Goal: Check status

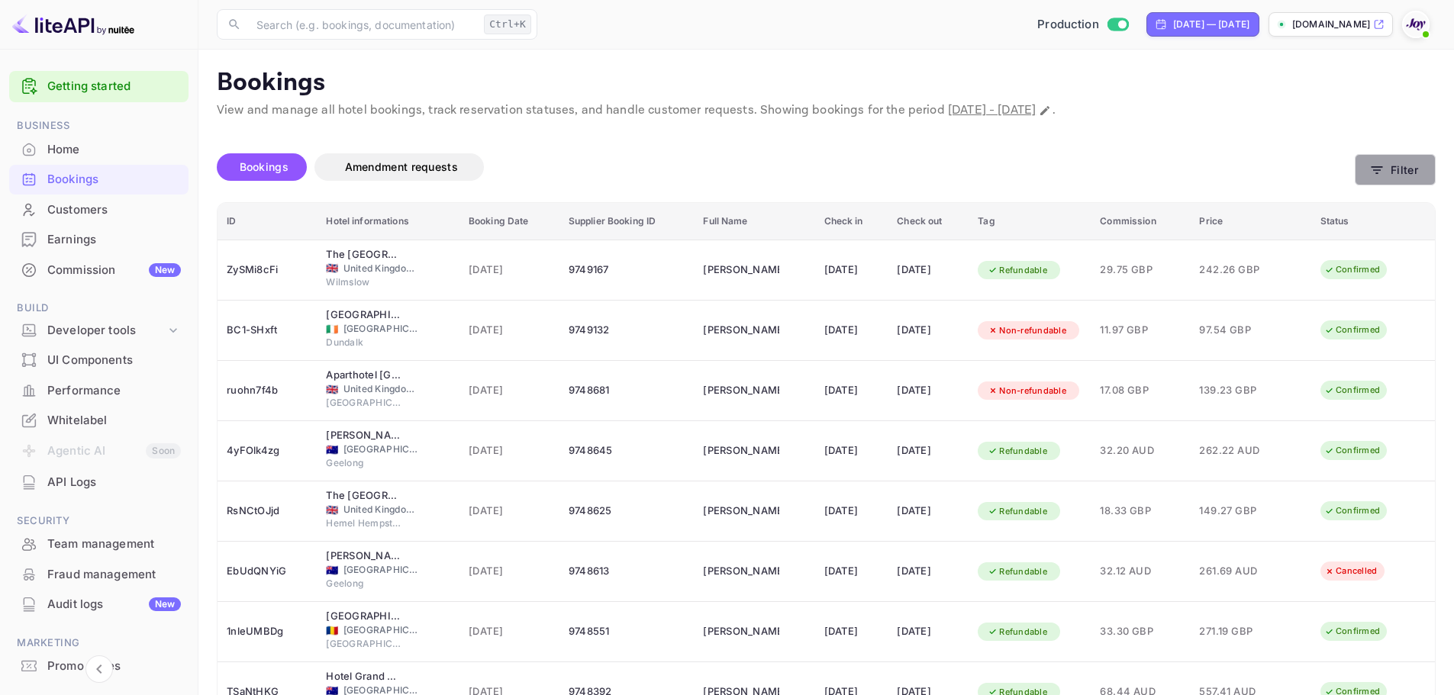
click at [1399, 164] on button "Filter" at bounding box center [1394, 169] width 81 height 31
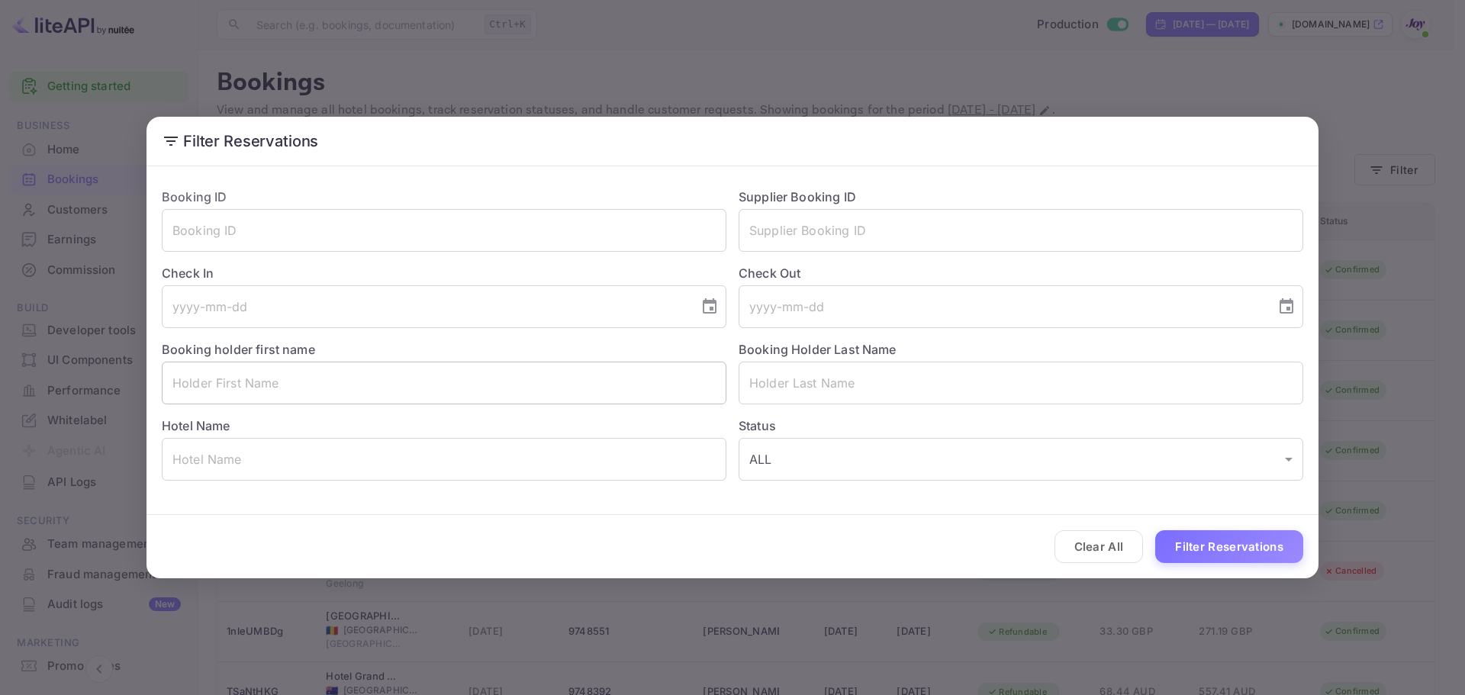
click at [443, 374] on input "text" at bounding box center [444, 383] width 565 height 43
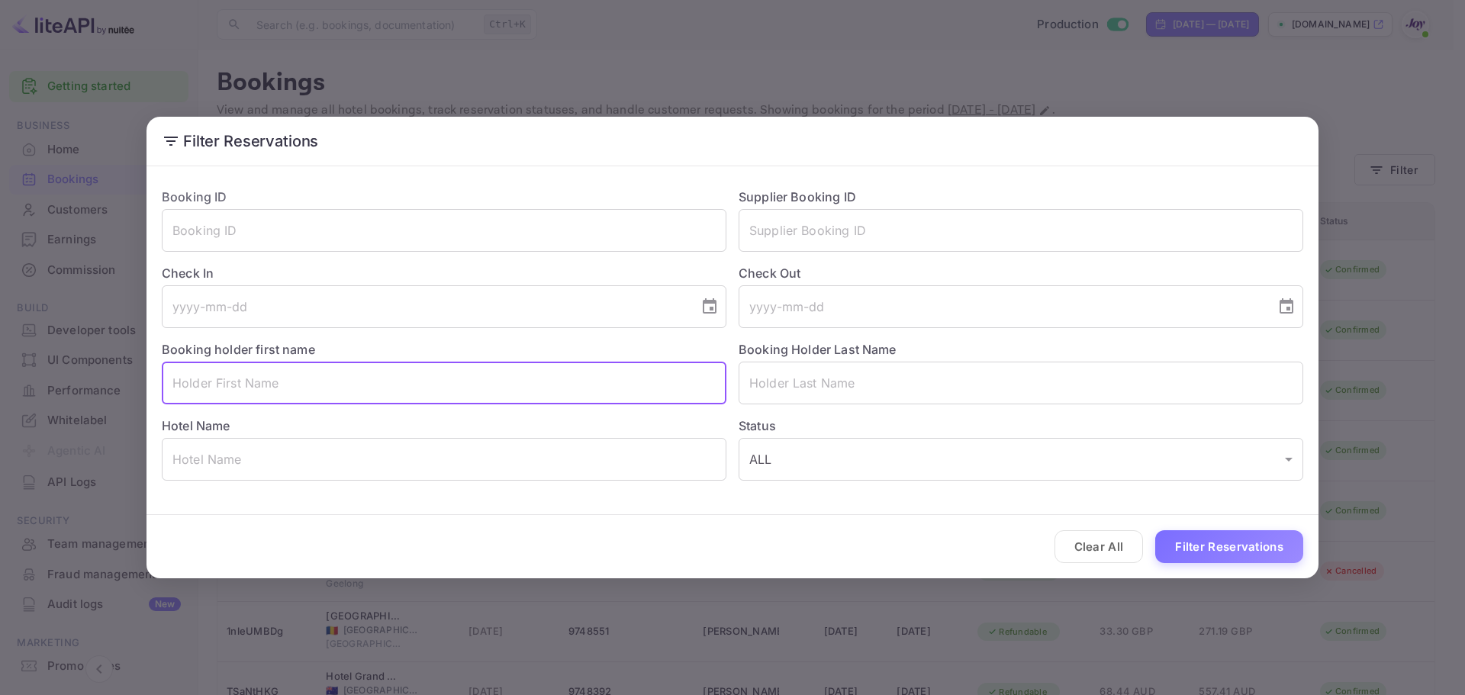
paste input "[PERSON_NAME]"
click at [234, 383] on input "[PERSON_NAME]" at bounding box center [444, 383] width 565 height 43
type input "[PERSON_NAME]"
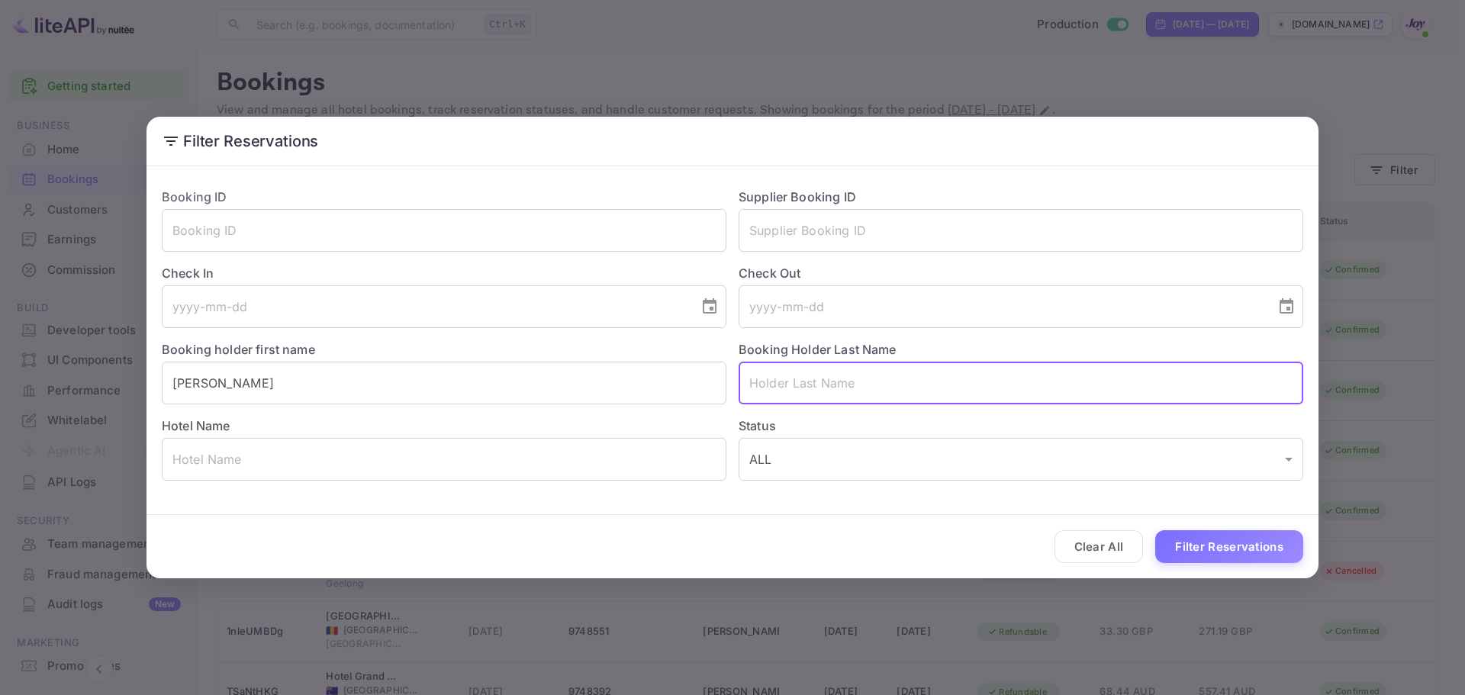
click at [816, 382] on input "text" at bounding box center [1021, 383] width 565 height 43
paste input "[PERSON_NAME]"
type input "[PERSON_NAME]"
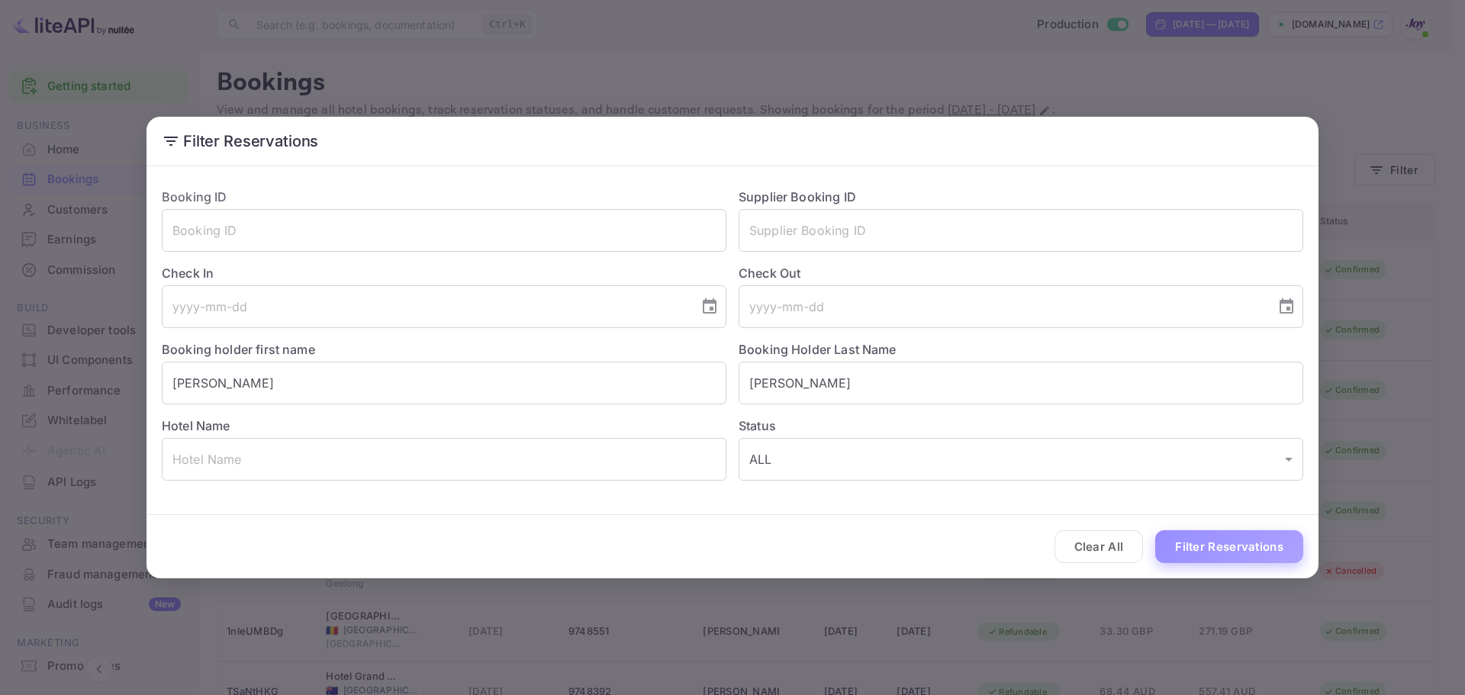
click at [1198, 540] on button "Filter Reservations" at bounding box center [1229, 546] width 148 height 33
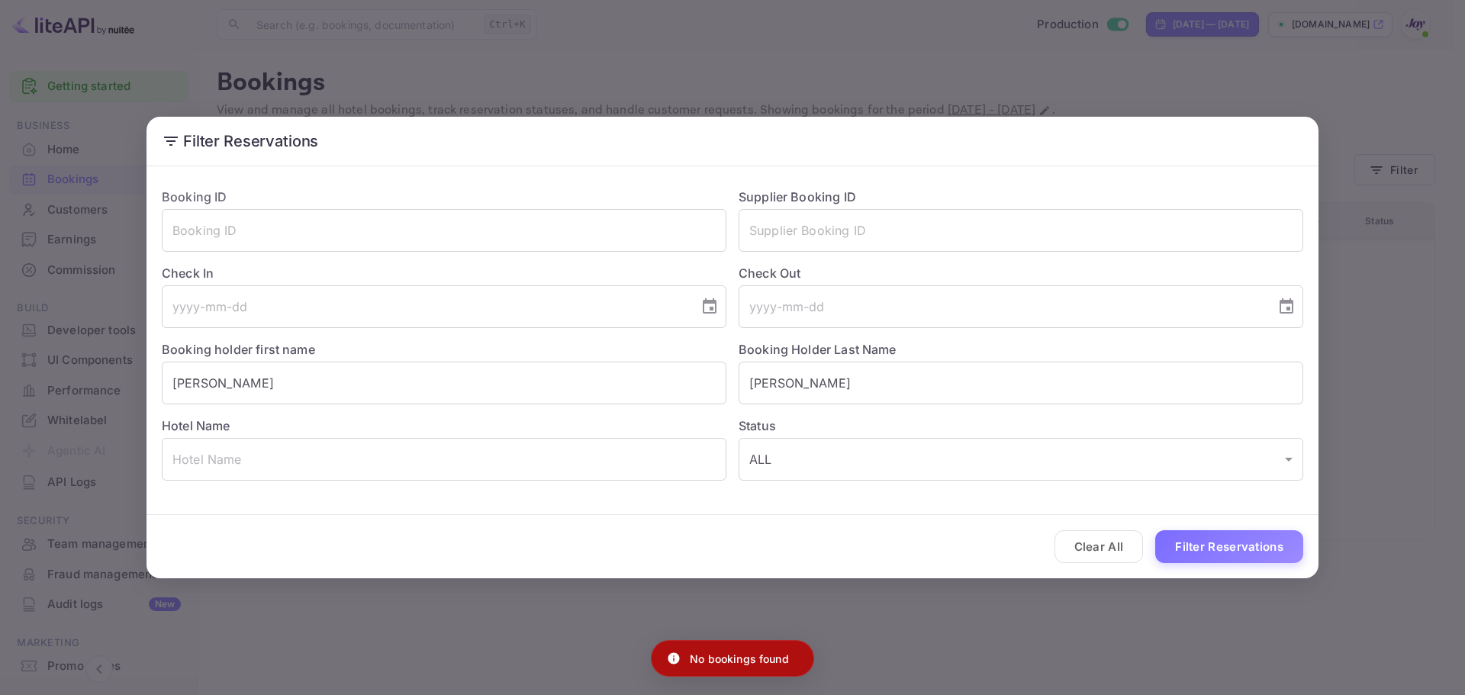
click at [388, 77] on div "Filter Reservations Booking ID ​ Supplier Booking ID ​ Check In ​ Check Out ​ B…" at bounding box center [732, 347] width 1465 height 695
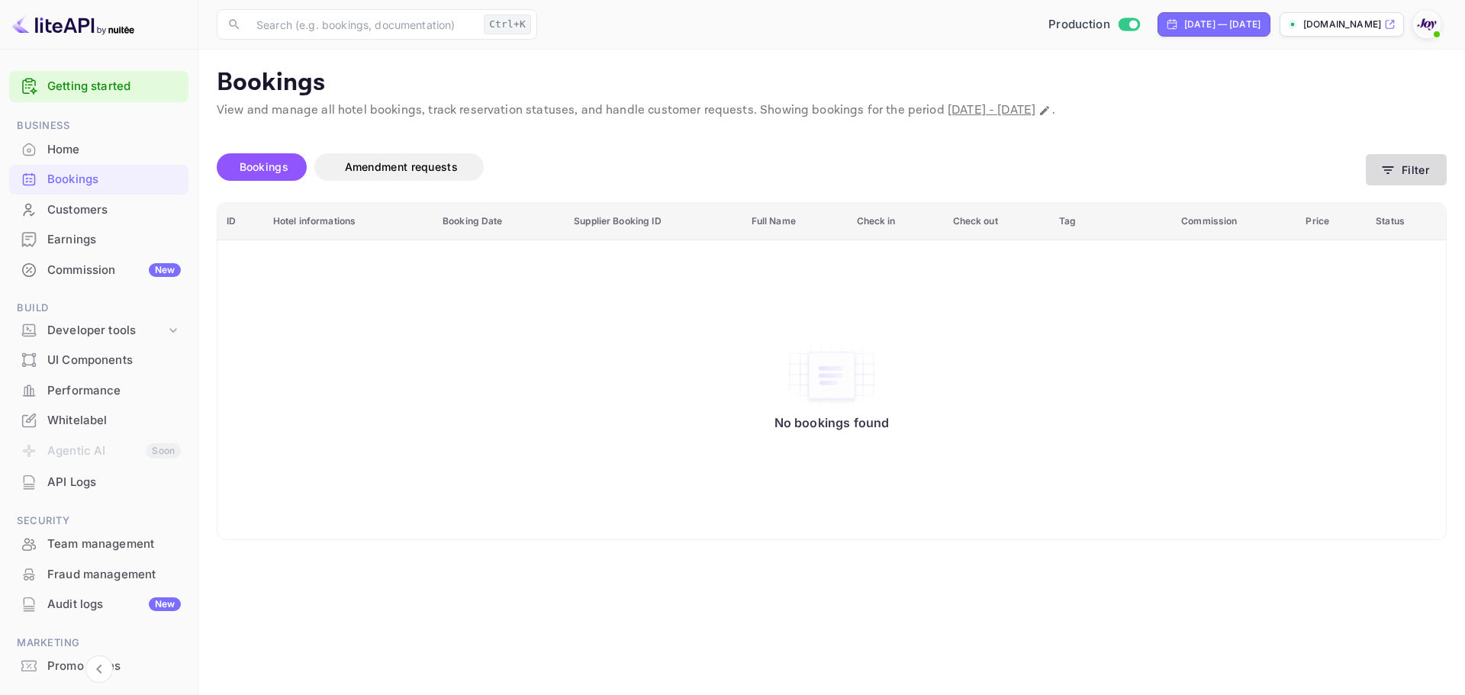
click at [1412, 163] on button "Filter" at bounding box center [1406, 169] width 81 height 31
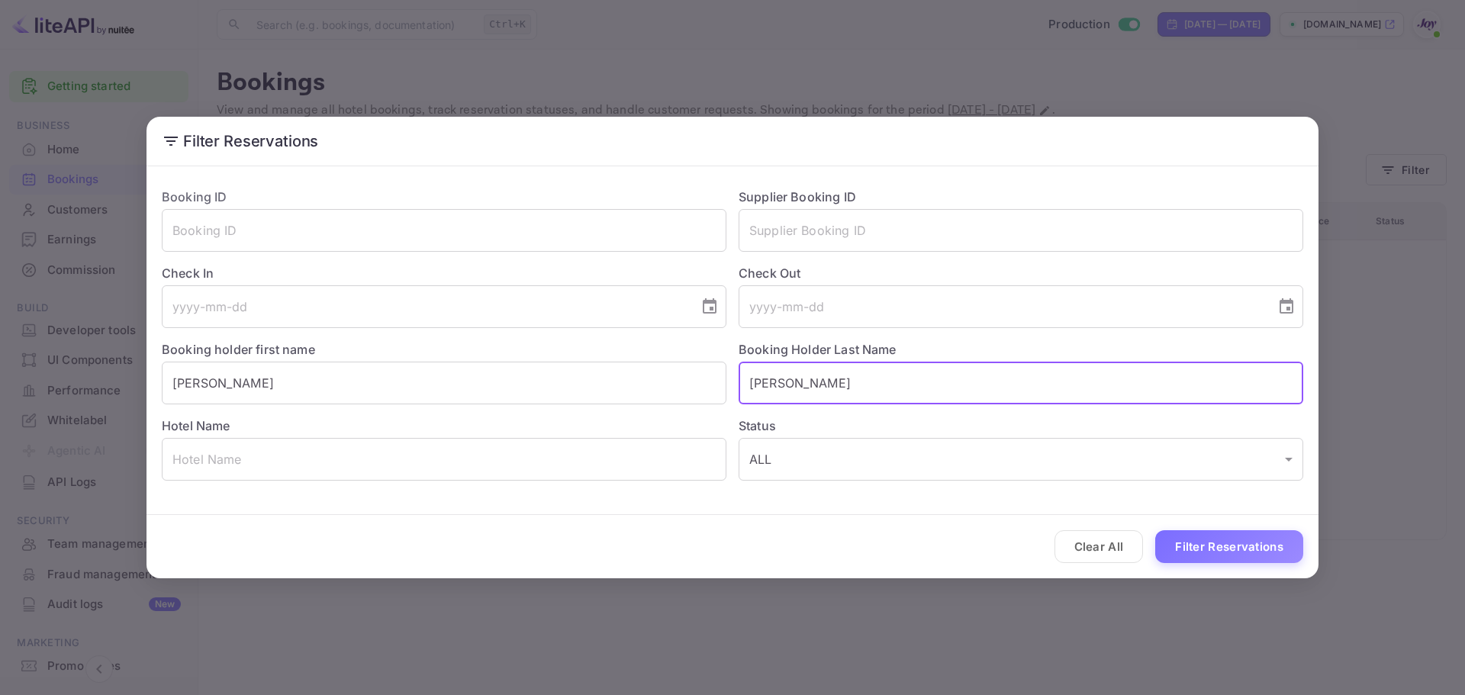
drag, startPoint x: 682, startPoint y: 385, endPoint x: 502, endPoint y: 361, distance: 181.6
click at [502, 361] on div "Booking ID ​ Supplier Booking ID ​ Check In ​ Check Out ​ Booking holder first …" at bounding box center [727, 328] width 1154 height 305
drag, startPoint x: 222, startPoint y: 388, endPoint x: 26, endPoint y: 388, distance: 196.1
click at [3, 388] on div "Filter Reservations Booking ID ​ Supplier Booking ID ​ Check In ​ Check Out ​ B…" at bounding box center [732, 347] width 1465 height 695
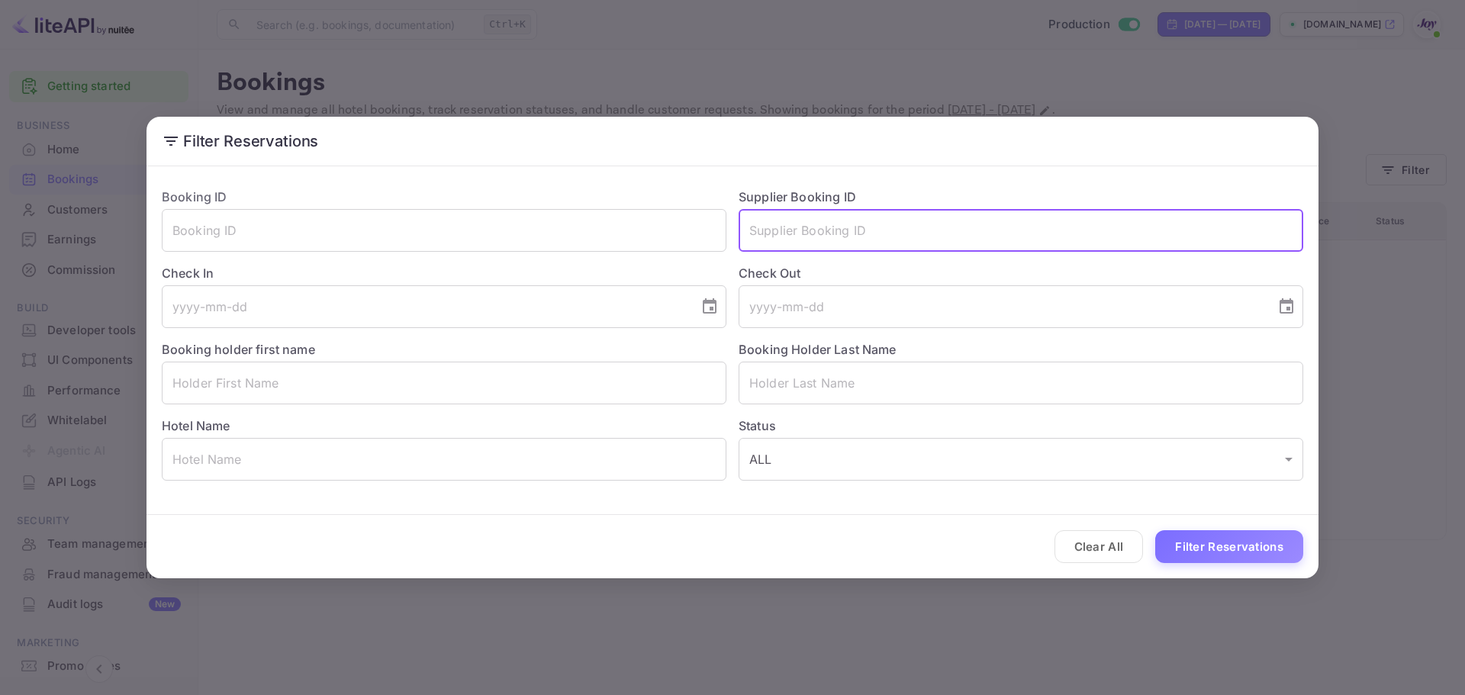
click at [781, 226] on input "text" at bounding box center [1021, 230] width 565 height 43
paste input "8250549"
type input "8250549"
click at [1176, 540] on button "Filter Reservations" at bounding box center [1229, 546] width 148 height 33
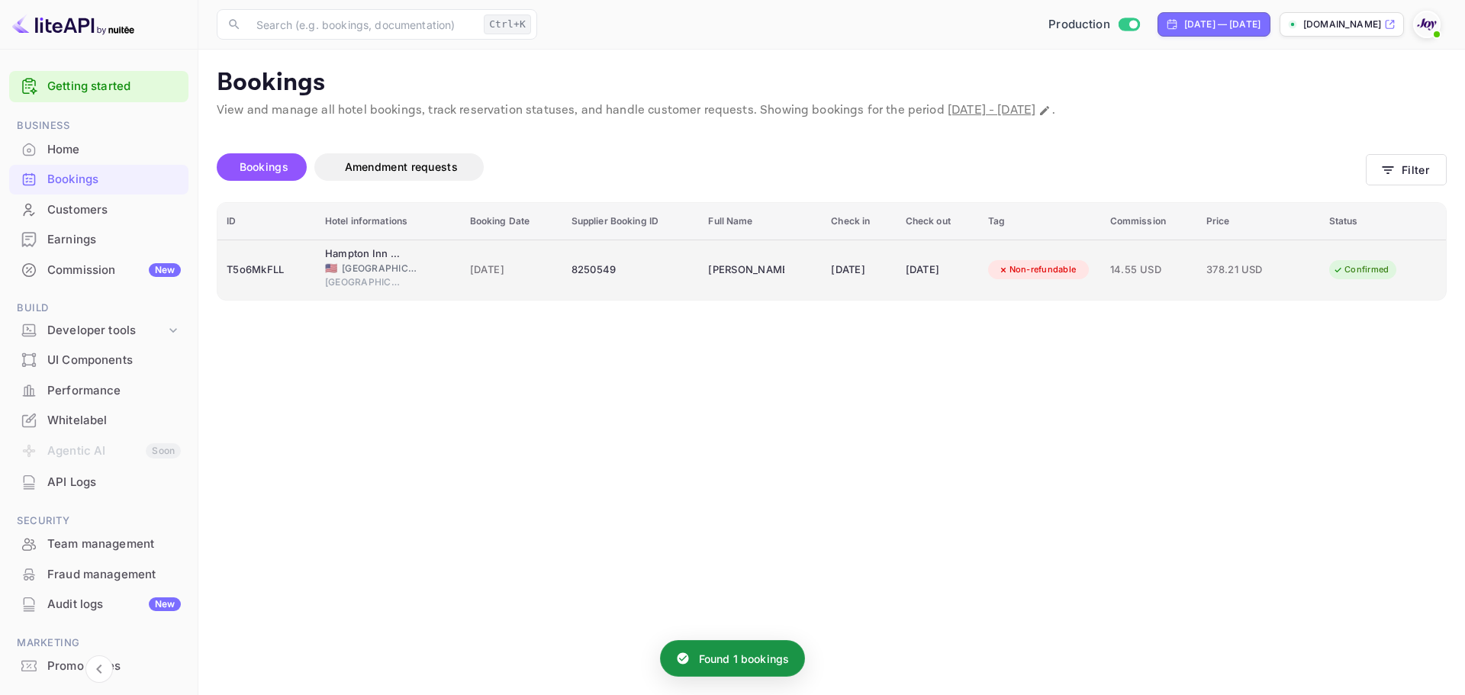
click at [655, 288] on td "8250549" at bounding box center [630, 270] width 137 height 60
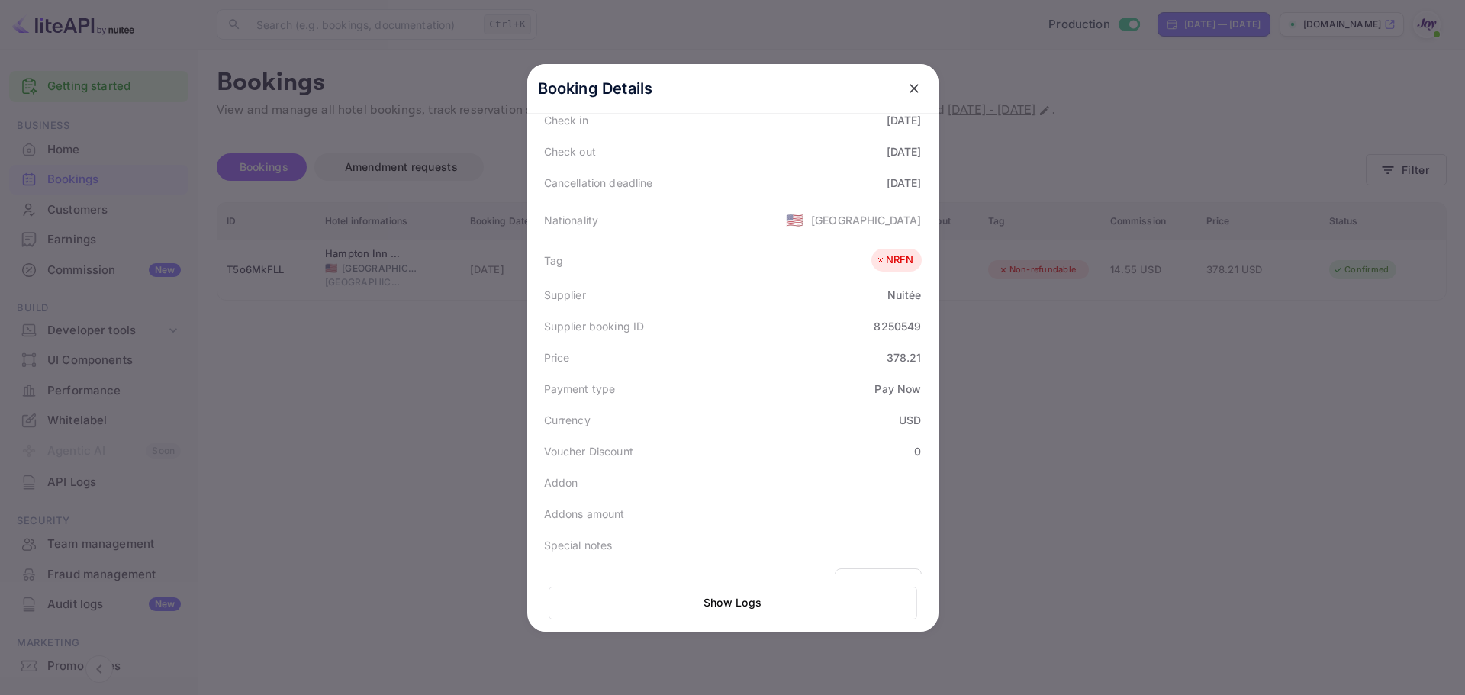
scroll to position [220, 0]
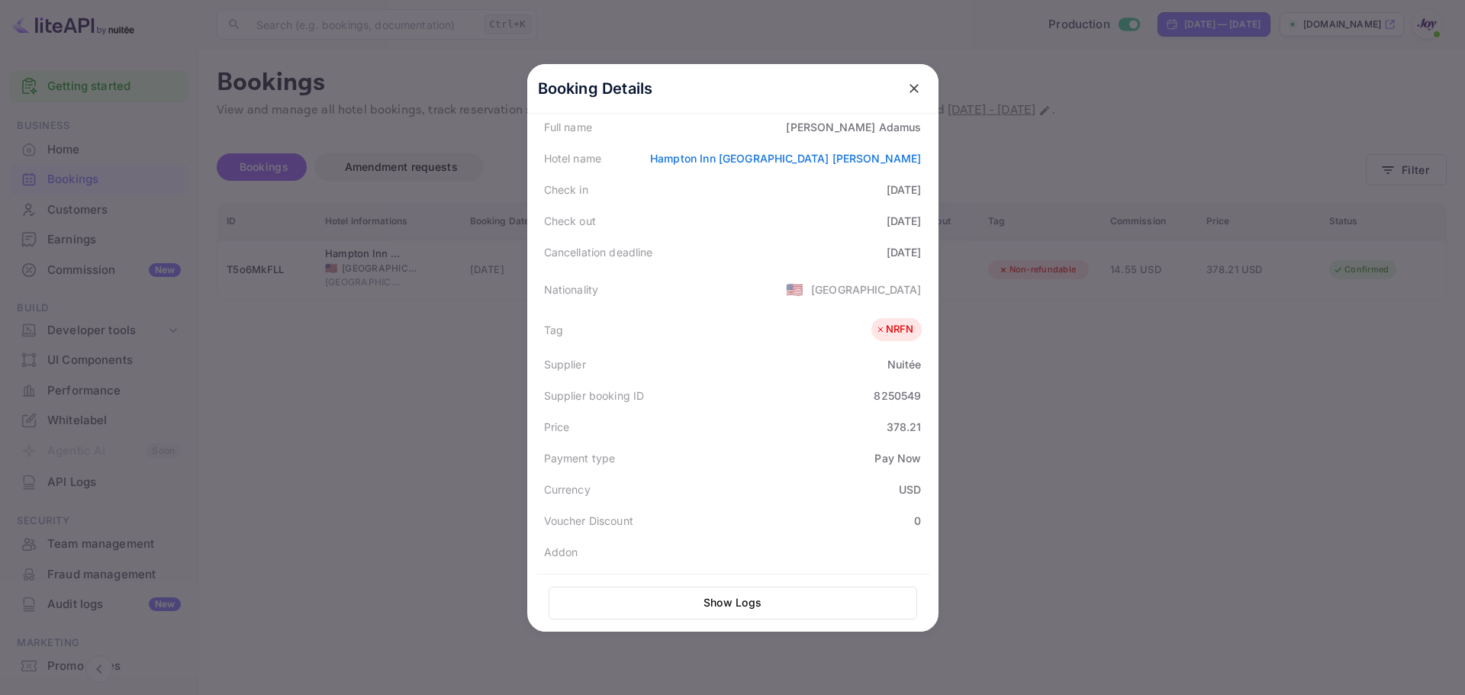
click at [894, 398] on div "8250549" at bounding box center [897, 396] width 47 height 16
copy div "8250549"
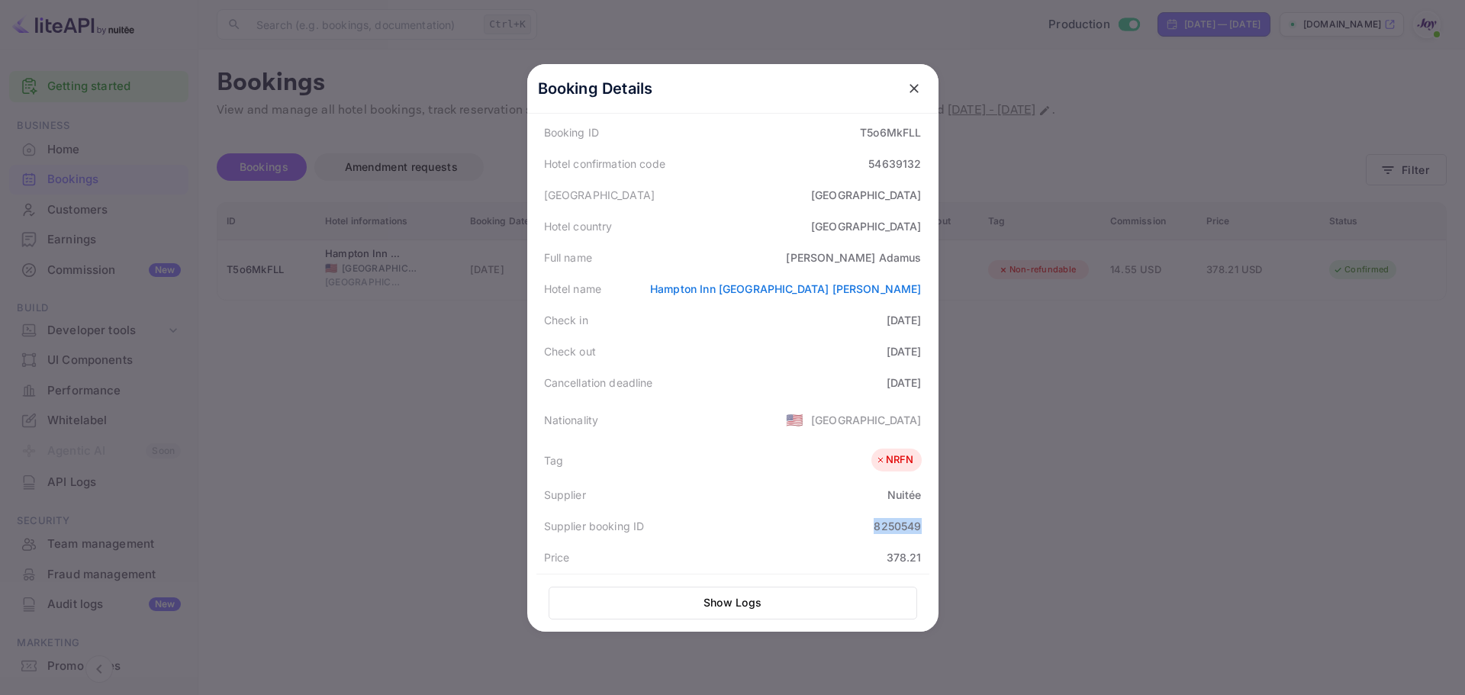
scroll to position [0, 0]
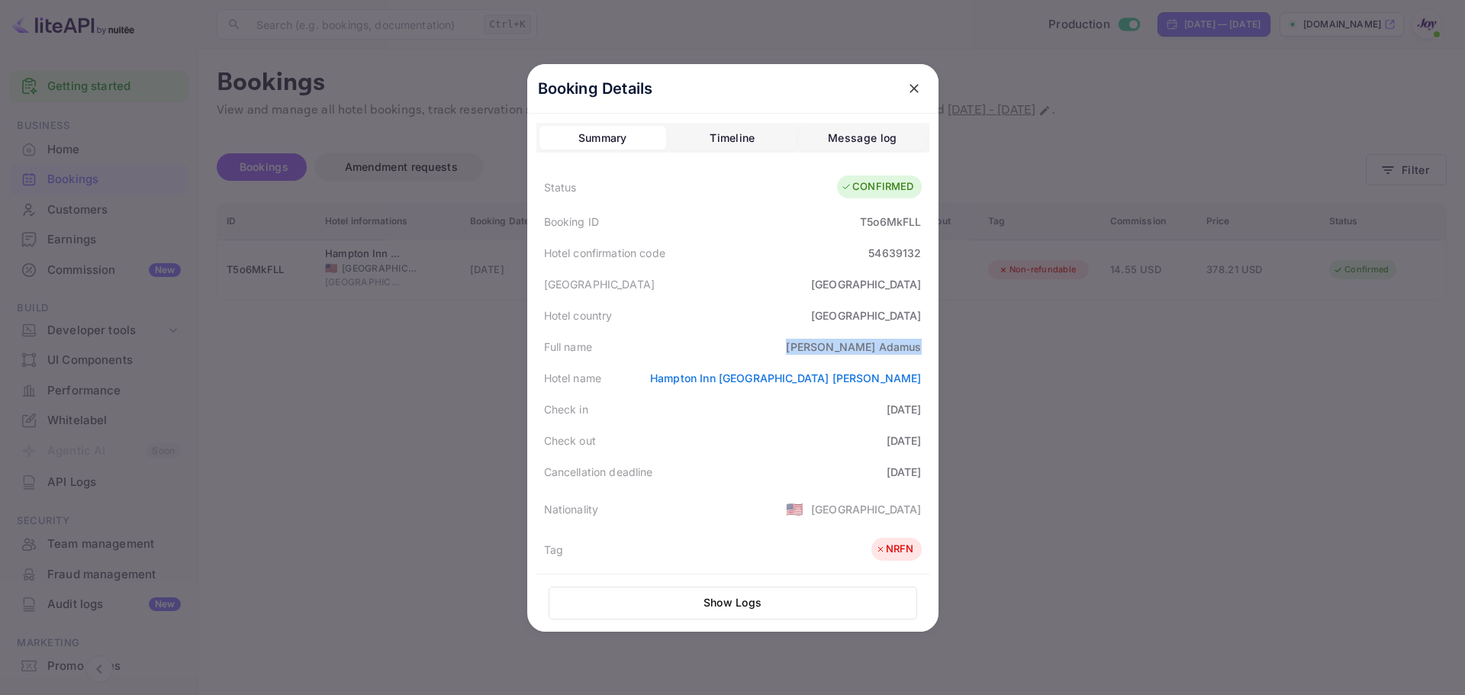
drag, startPoint x: 817, startPoint y: 354, endPoint x: 930, endPoint y: 349, distance: 113.0
click at [930, 349] on div "Booking Details Summary Timeline Message log Status CONFIRMED Booking ID T5o6Mk…" at bounding box center [732, 348] width 411 height 568
copy div "[PERSON_NAME]"
click at [878, 256] on div "54639132" at bounding box center [894, 253] width 53 height 16
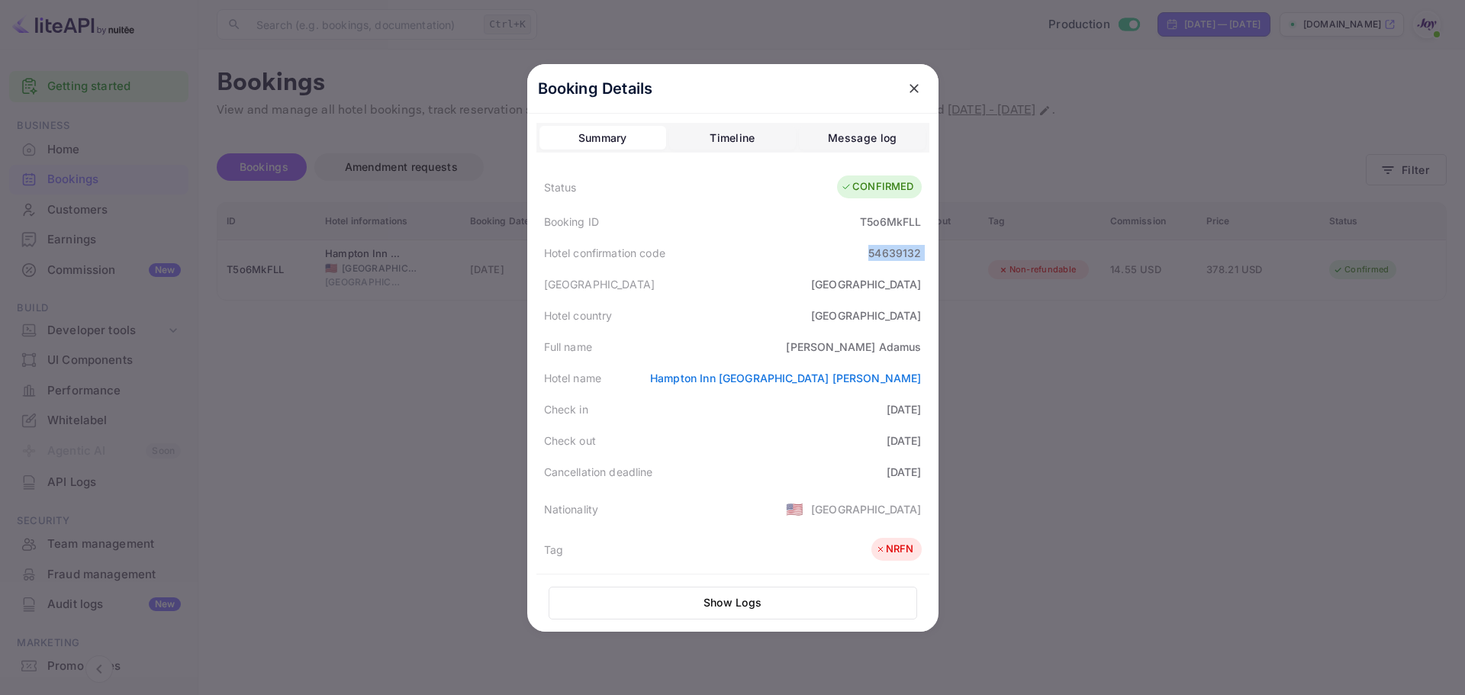
click at [878, 256] on div "54639132" at bounding box center [894, 253] width 53 height 16
copy div "54639132"
click at [862, 223] on div "T5o6MkFLL" at bounding box center [890, 222] width 61 height 16
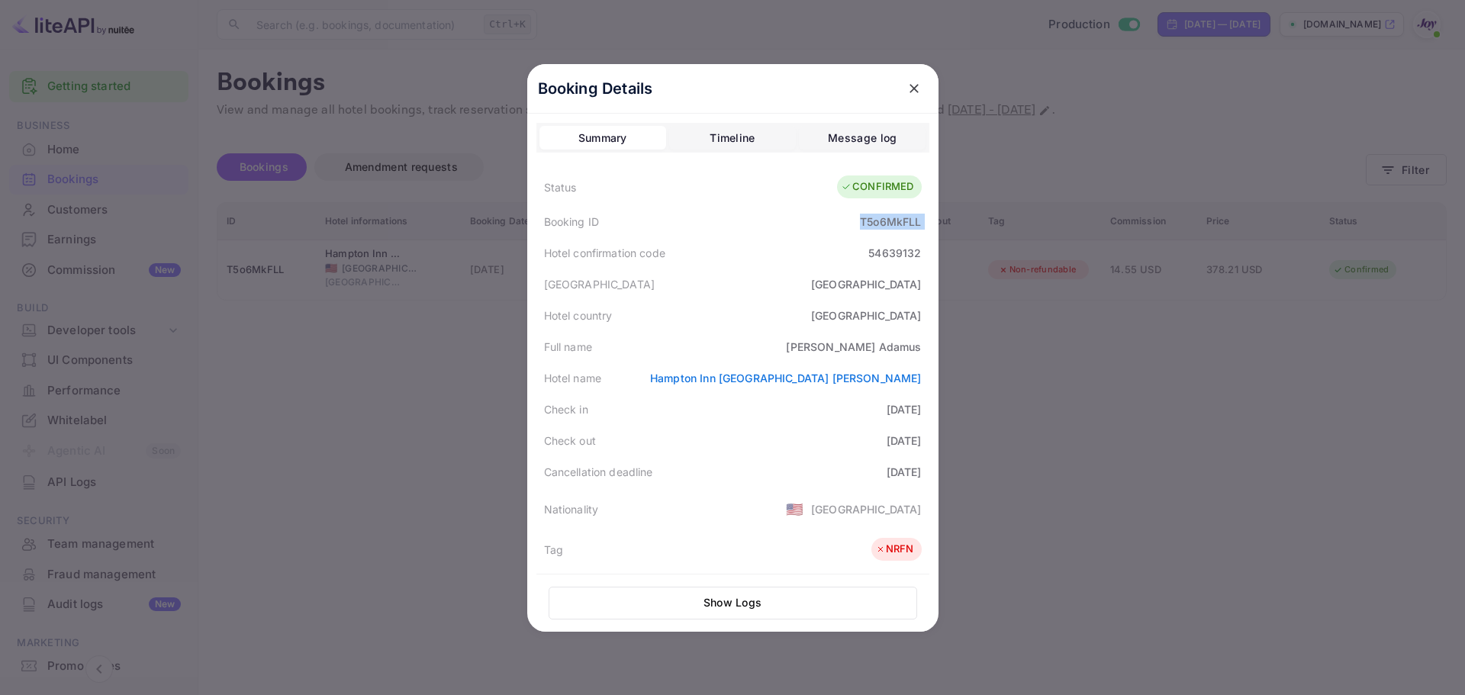
copy div "T5o6MkFLL"
click at [883, 255] on div "54639132" at bounding box center [894, 253] width 53 height 16
copy div "54639132"
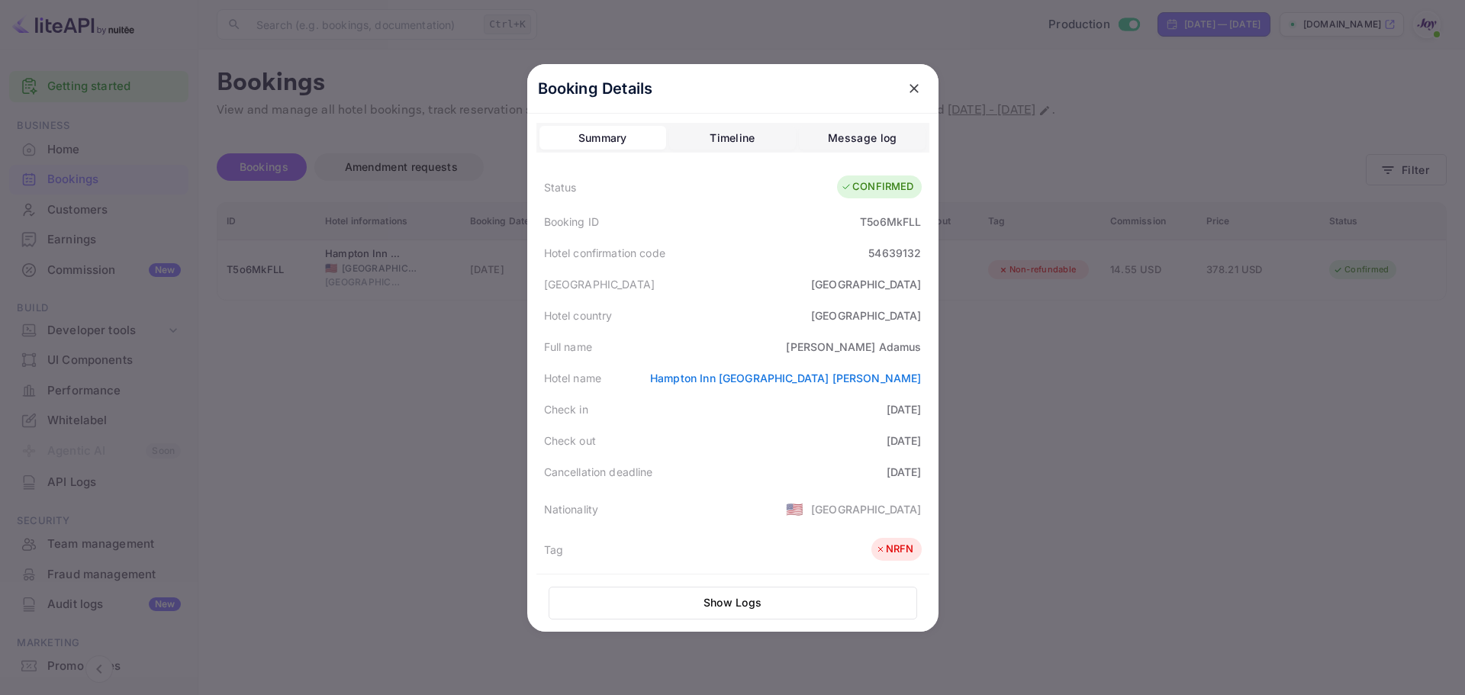
click at [875, 221] on div "T5o6MkFLL" at bounding box center [890, 222] width 61 height 16
copy div "T5o6MkFLL"
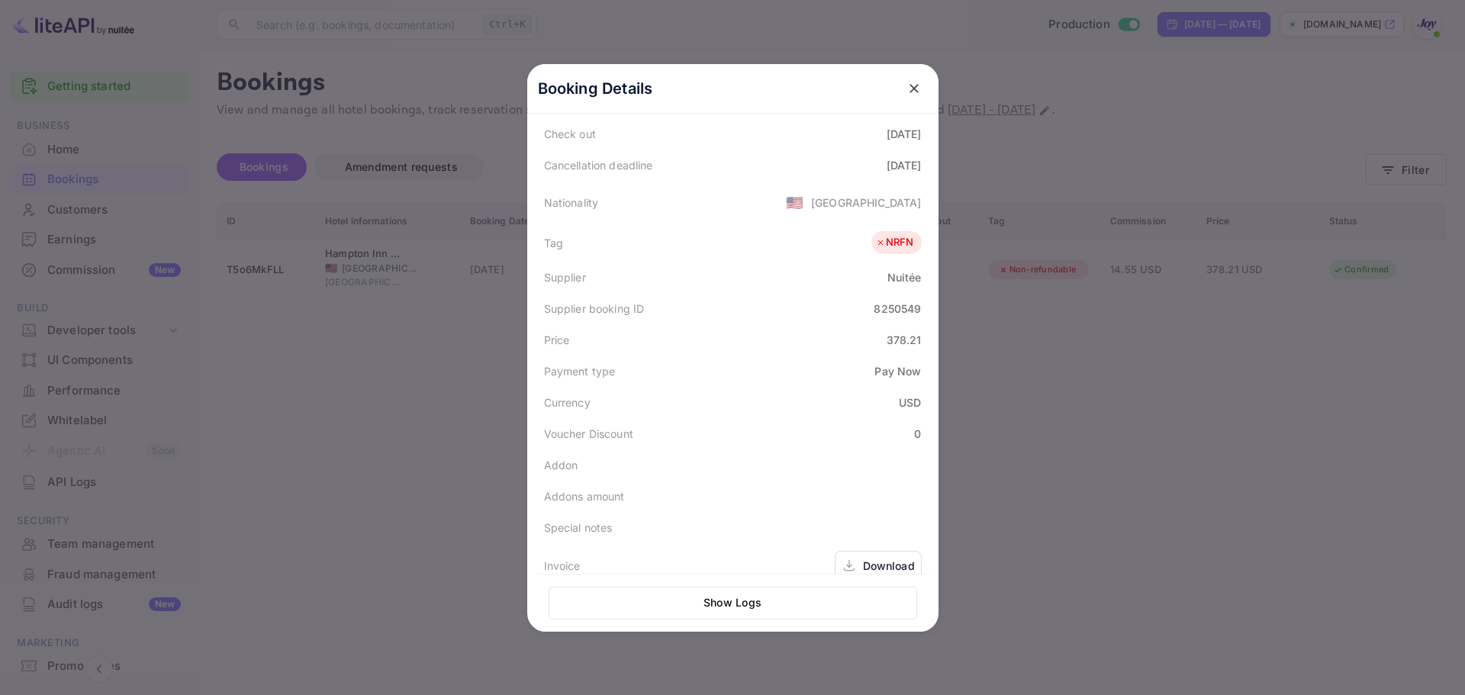
scroll to position [372, 0]
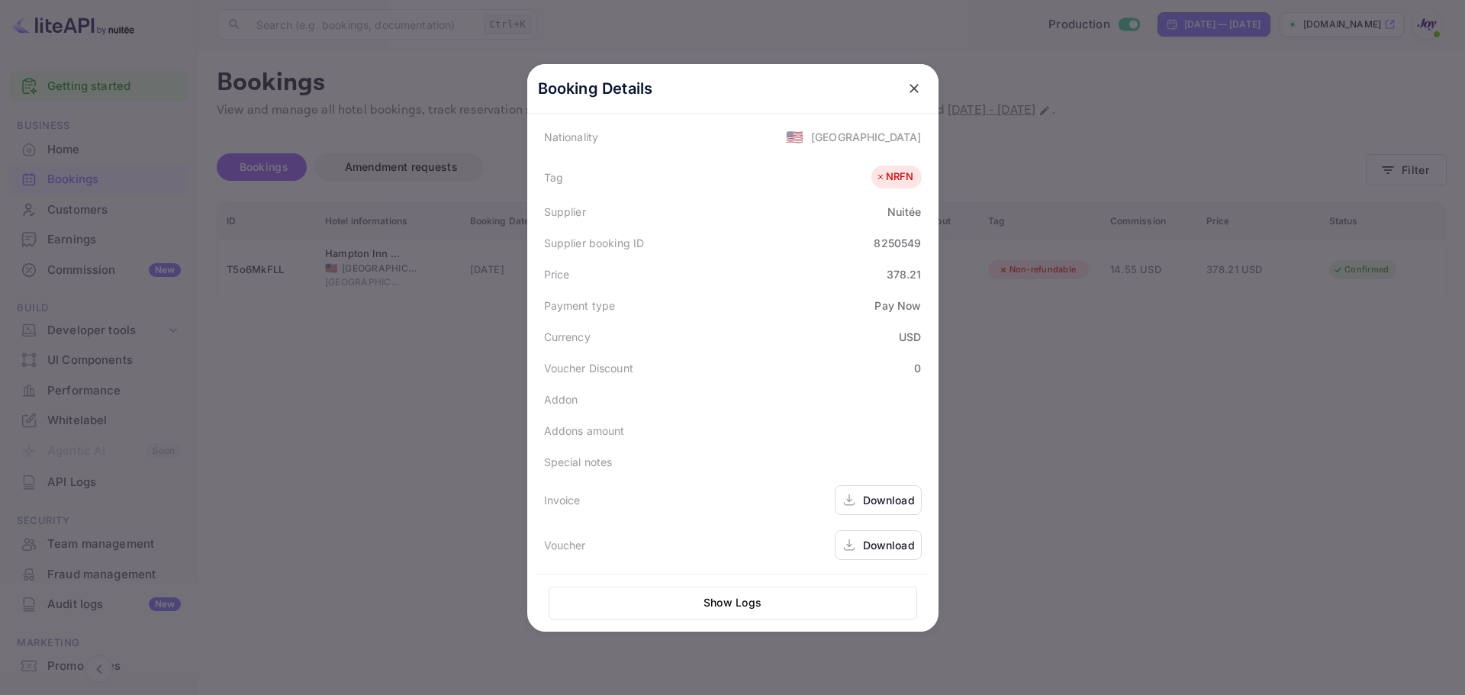
click at [895, 239] on div "8250549" at bounding box center [897, 243] width 47 height 16
copy div "8250549"
click at [820, 273] on div "Price 378.21" at bounding box center [732, 274] width 393 height 31
click at [881, 247] on div "8250549" at bounding box center [897, 243] width 47 height 16
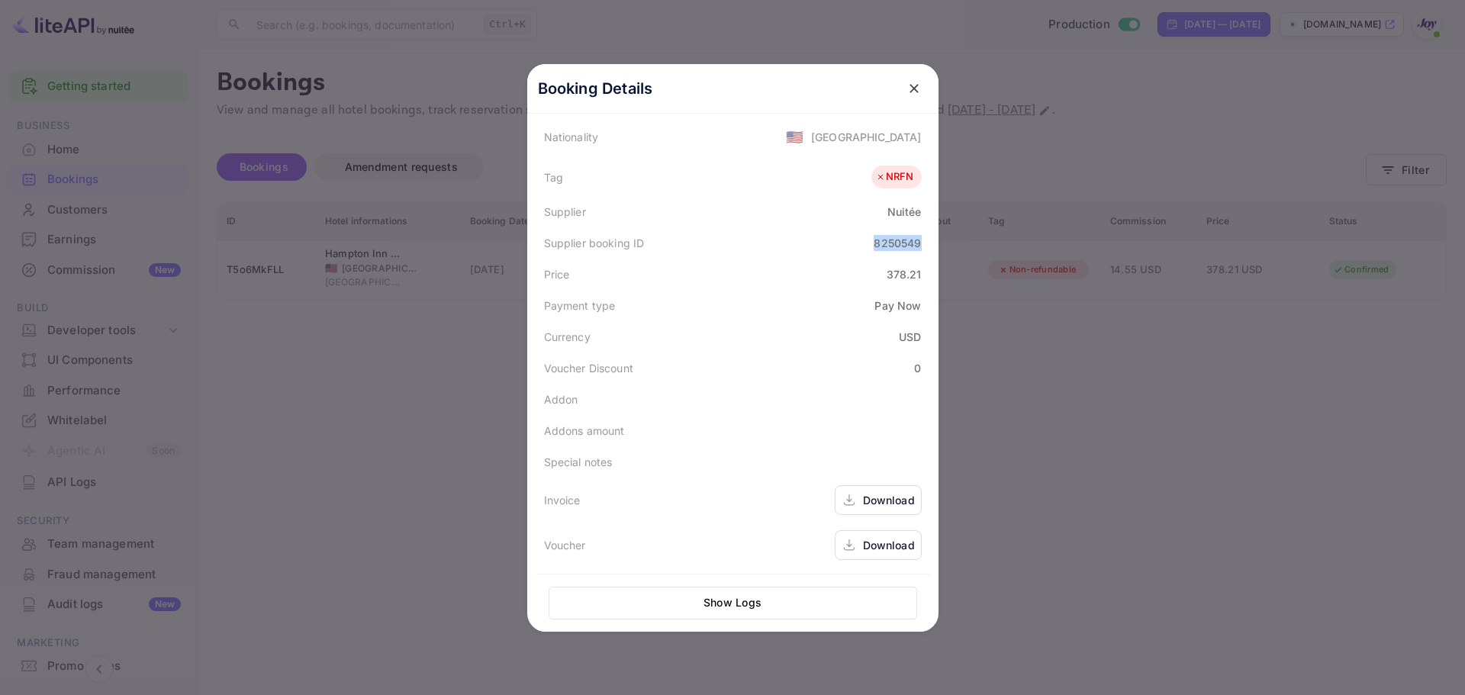
click at [881, 247] on div "8250549" at bounding box center [897, 243] width 47 height 16
copy div "8250549"
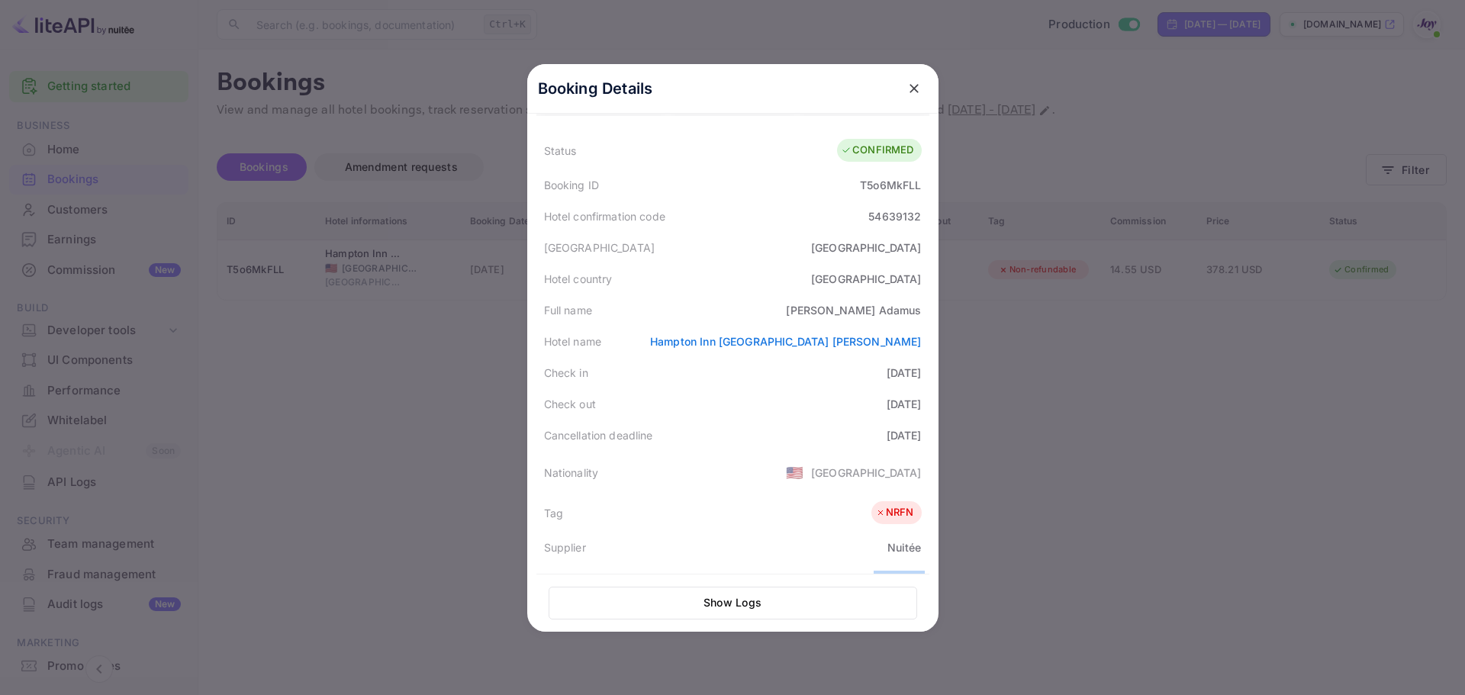
scroll to position [0, 0]
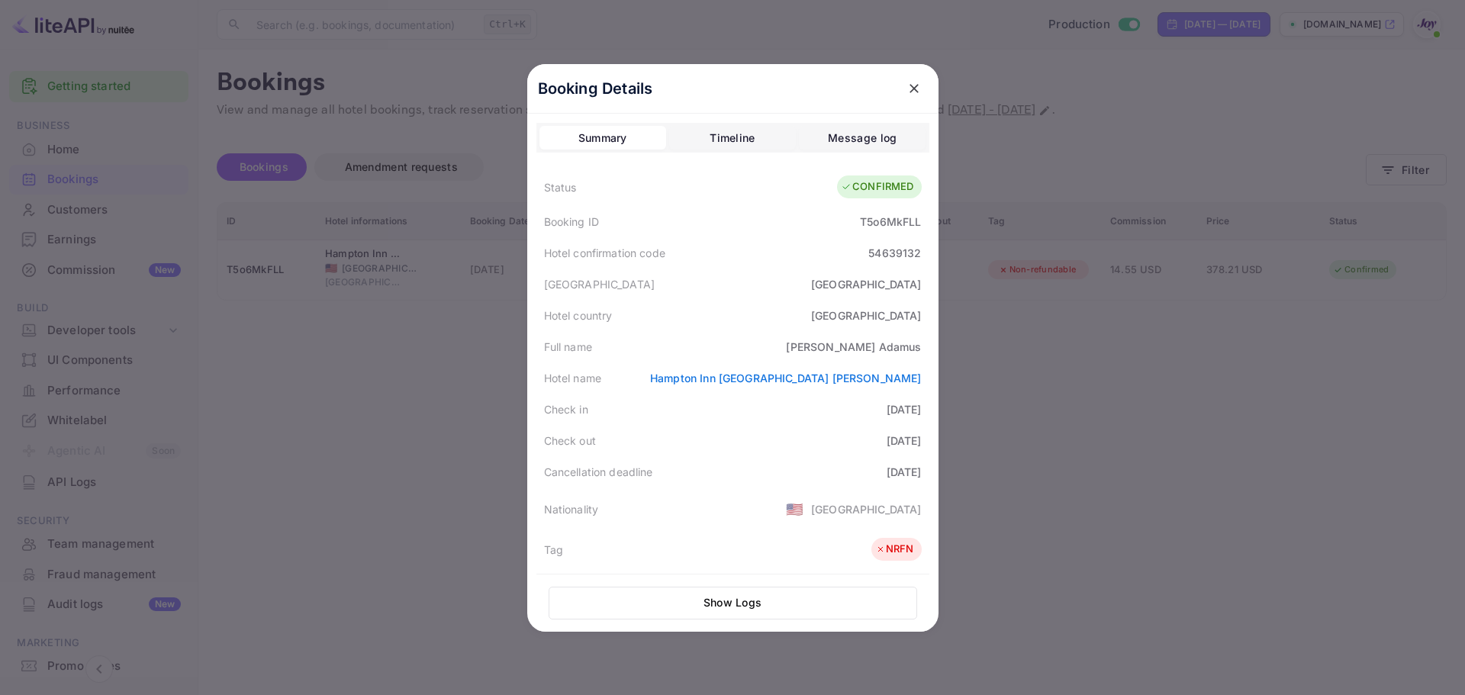
click at [895, 223] on div "T5o6MkFLL" at bounding box center [890, 222] width 61 height 16
copy div "T5o6MkFLL"
